Goal: Navigation & Orientation: Find specific page/section

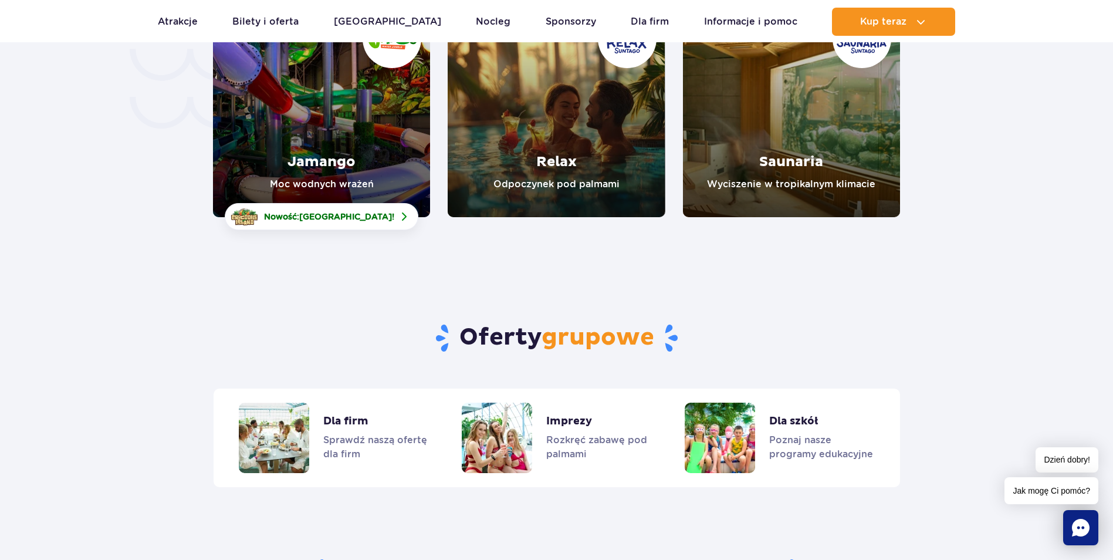
scroll to position [2757, 0]
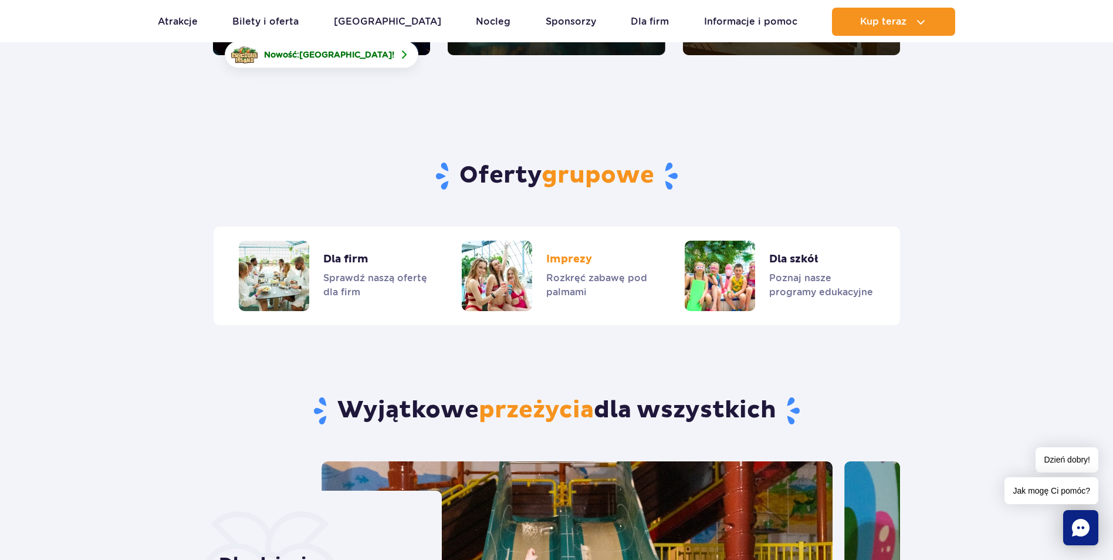
click at [574, 240] on link "Imprezy" at bounding box center [556, 275] width 189 height 70
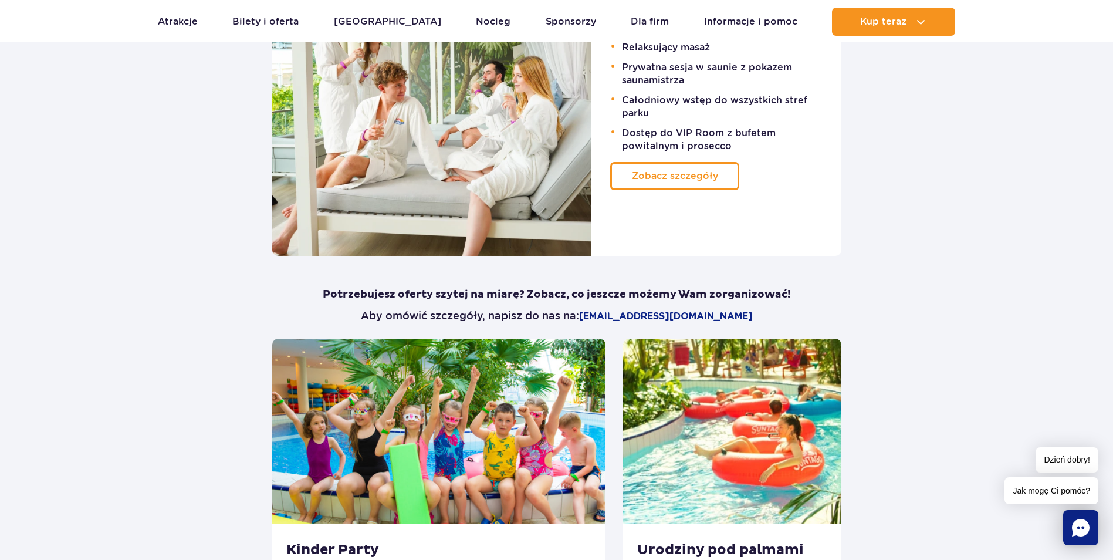
scroll to position [762, 0]
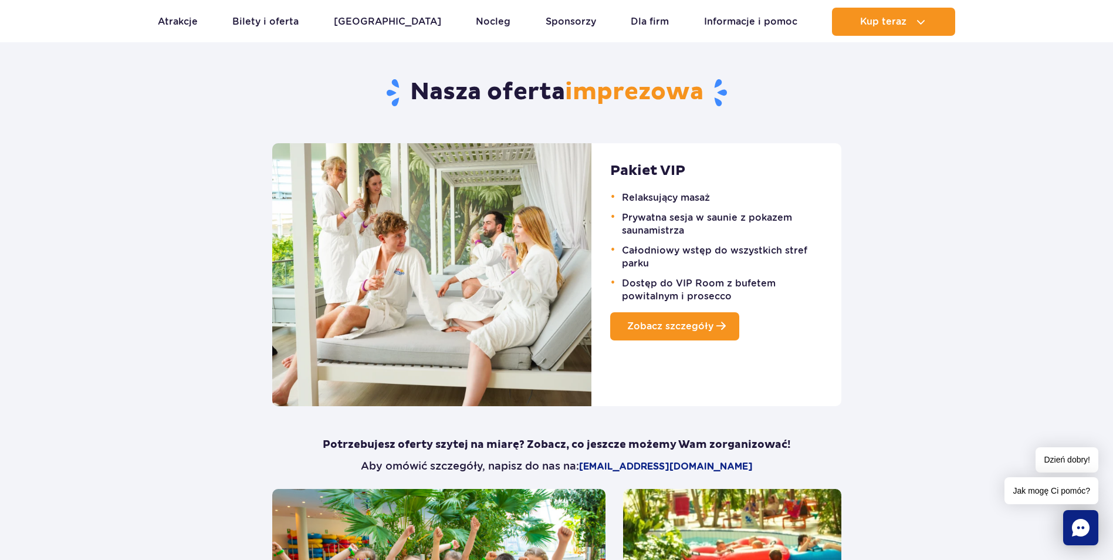
click at [680, 333] on link "Zobacz szczegóły" at bounding box center [674, 326] width 129 height 28
